Goal: Task Accomplishment & Management: Manage account settings

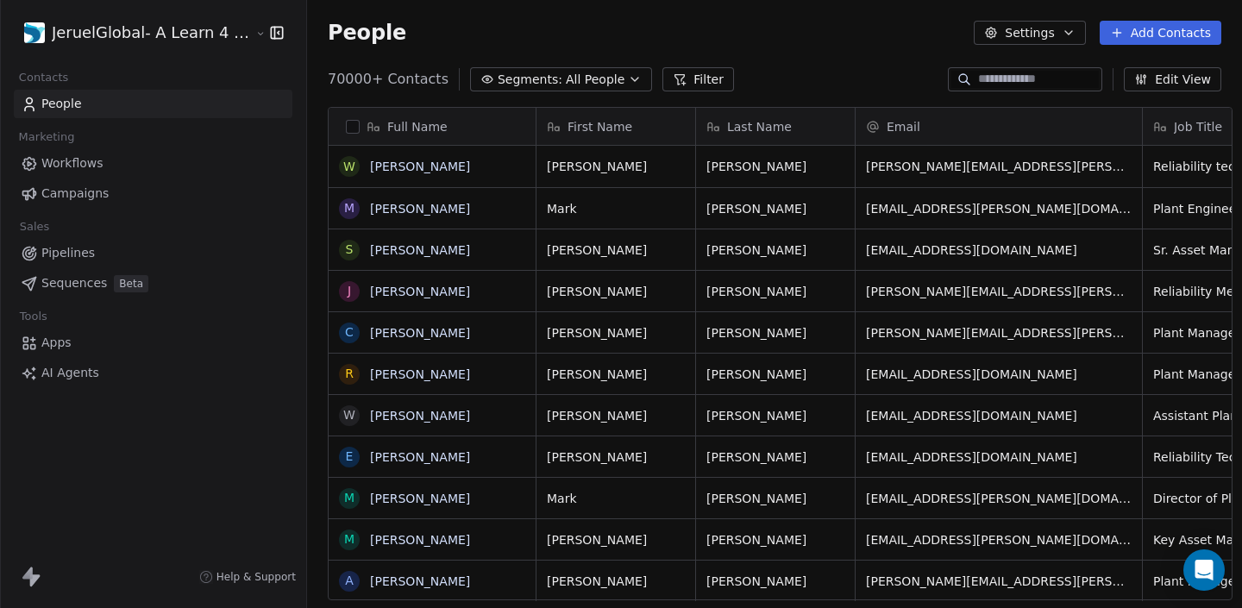
scroll to position [535, 946]
click at [1022, 79] on input at bounding box center [1038, 79] width 121 height 17
paste input "**********"
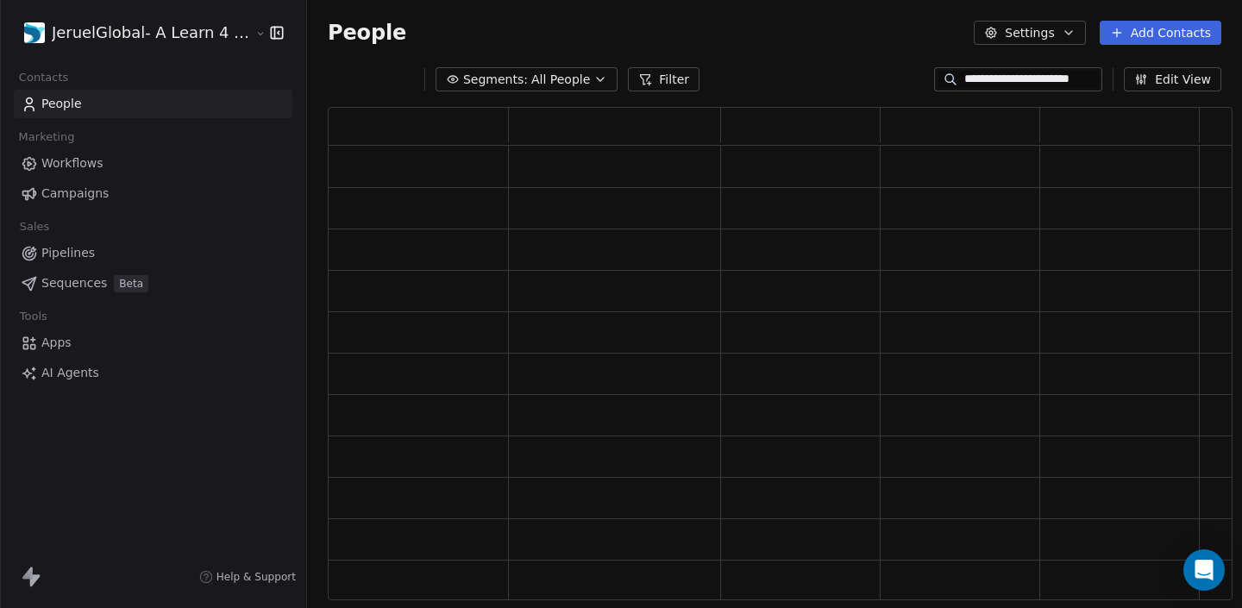
type input "**********"
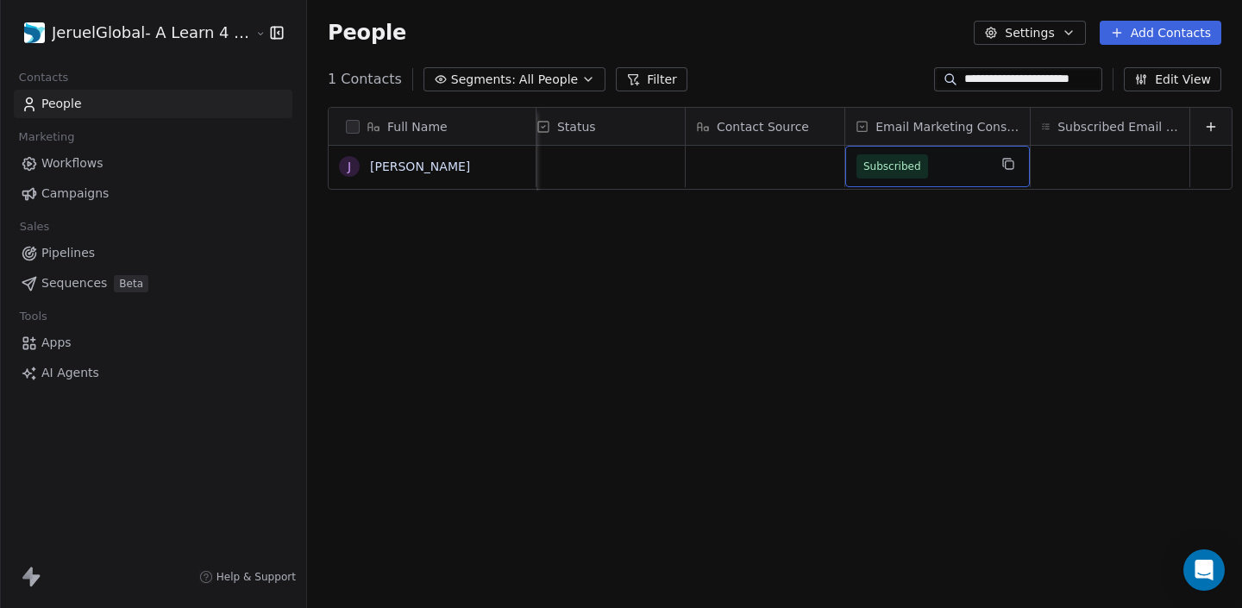
scroll to position [0, 0]
click at [893, 175] on span "Subscribed" at bounding box center [893, 166] width 72 height 24
click at [342, 163] on button "grid" at bounding box center [349, 167] width 14 height 14
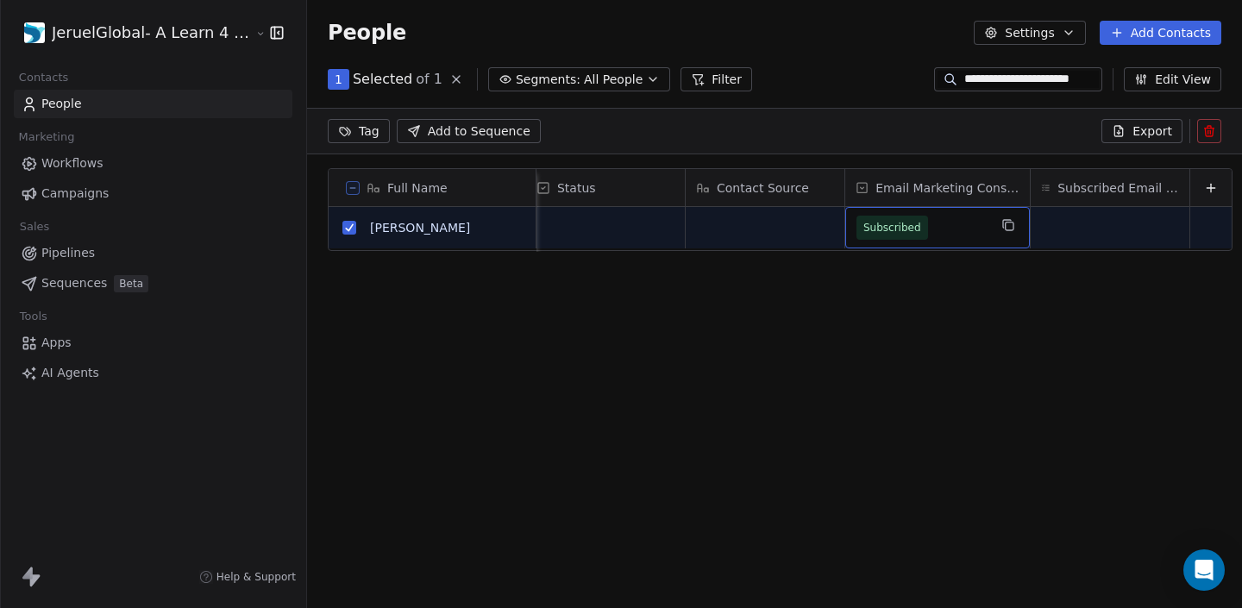
click at [895, 223] on span "Subscribed" at bounding box center [893, 227] width 58 height 17
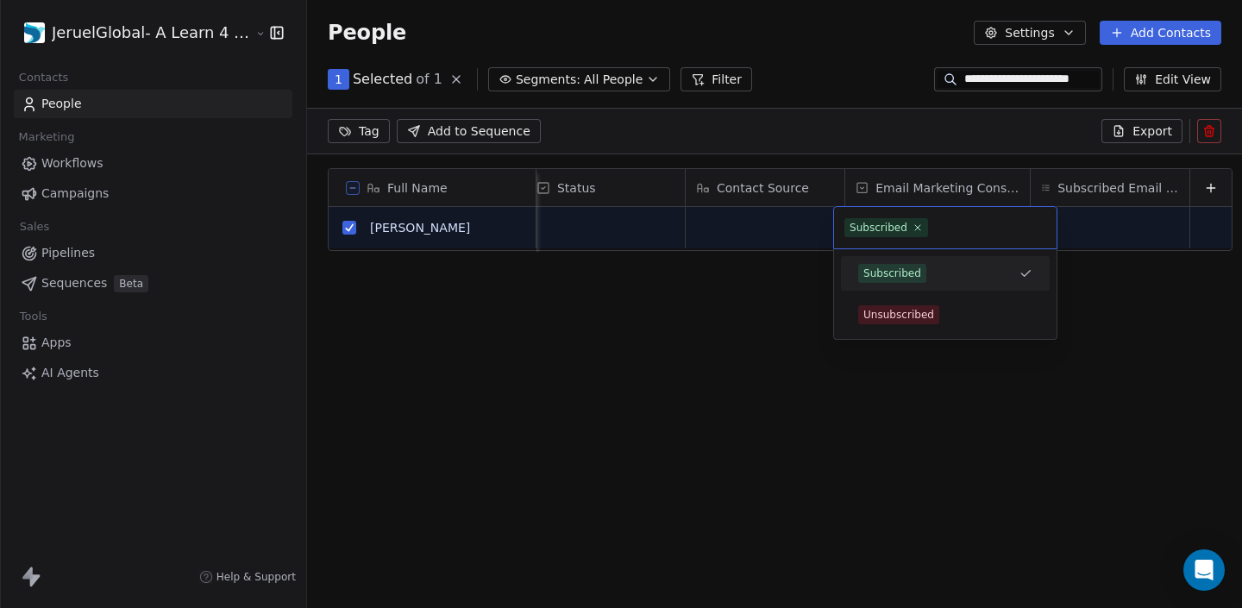
click at [895, 223] on div "Subscribed" at bounding box center [879, 228] width 58 height 16
click at [897, 326] on div "Unsubscribed" at bounding box center [945, 315] width 195 height 28
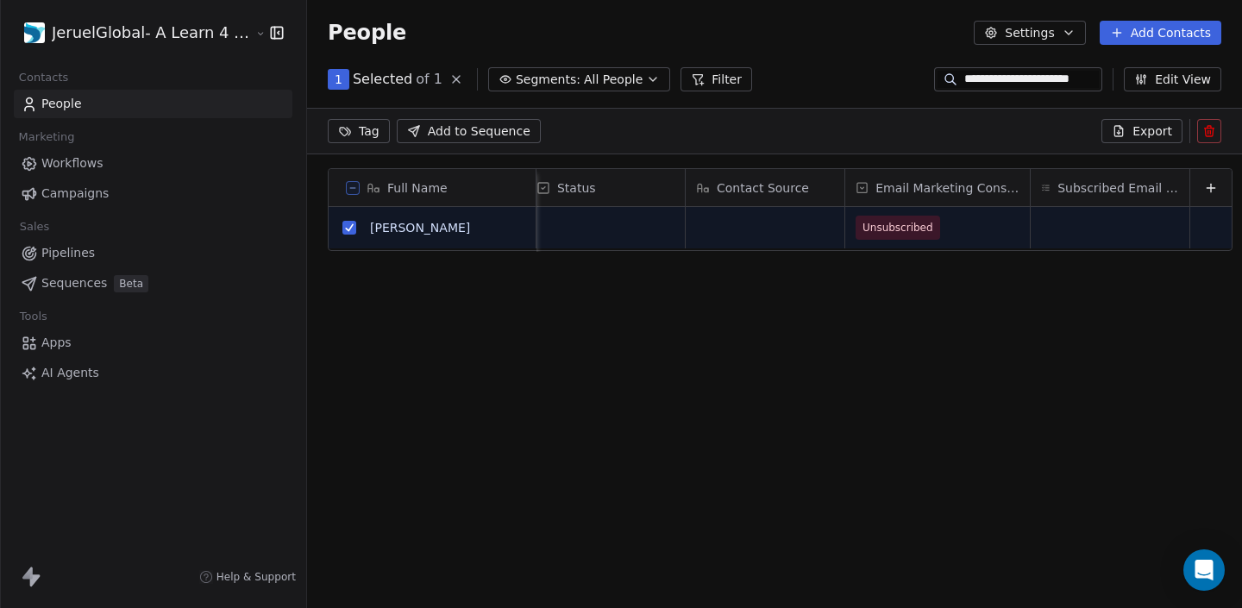
click at [897, 326] on div "Full Name J [PERSON_NAME] LinkedIn Industry Top Competitor Status Contact Sourc…" at bounding box center [774, 391] width 935 height 474
click at [342, 229] on button "grid" at bounding box center [349, 228] width 14 height 14
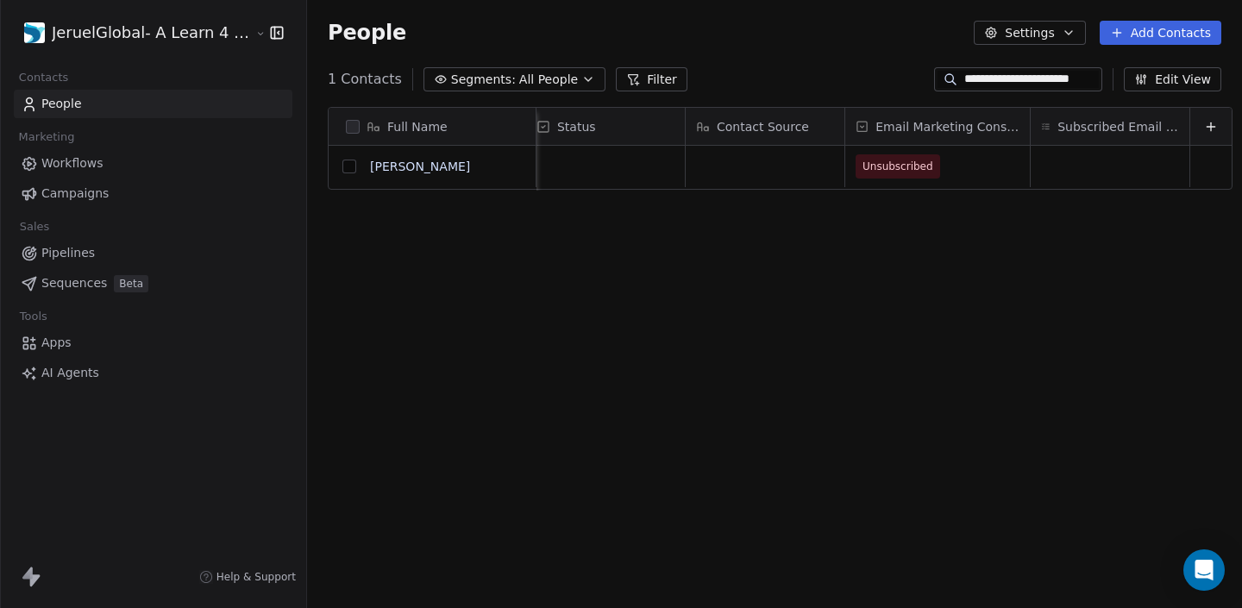
scroll to position [535, 946]
click at [56, 170] on span "Workflows" at bounding box center [72, 163] width 62 height 18
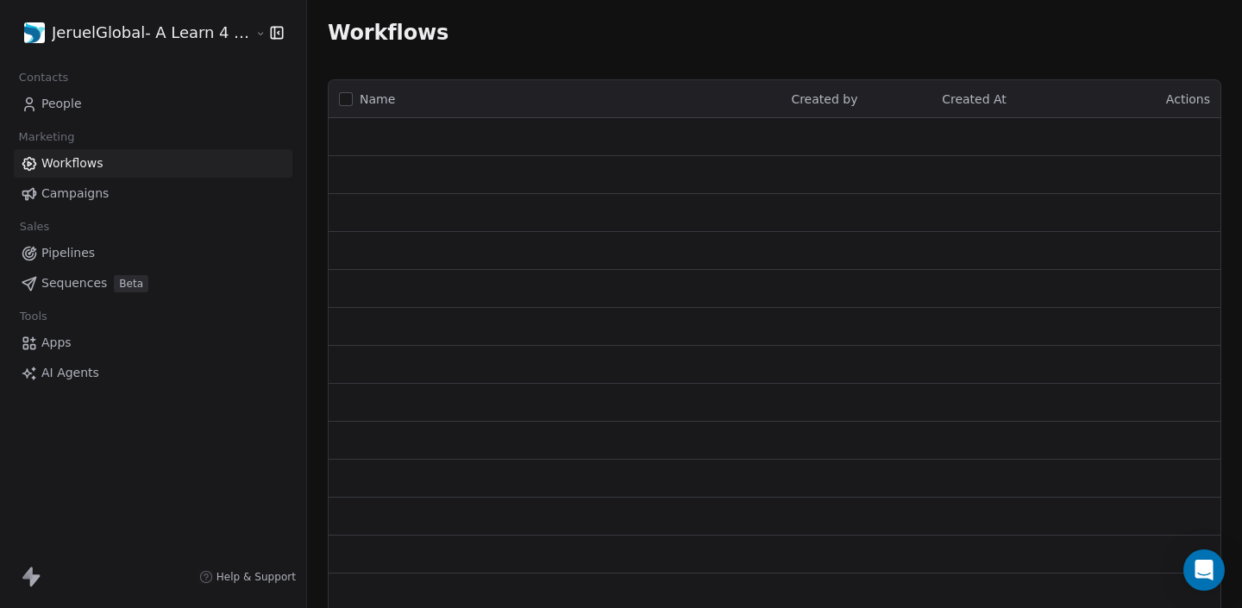
click at [51, 102] on span "People" at bounding box center [61, 104] width 41 height 18
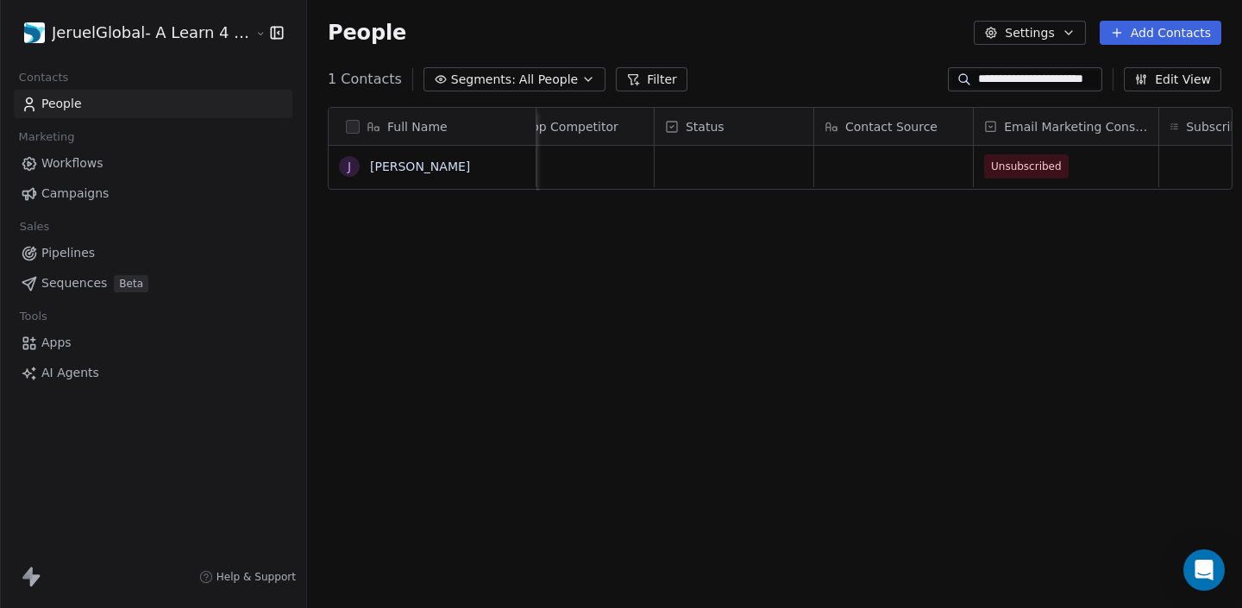
scroll to position [0, 2214]
